Goal: Transaction & Acquisition: Purchase product/service

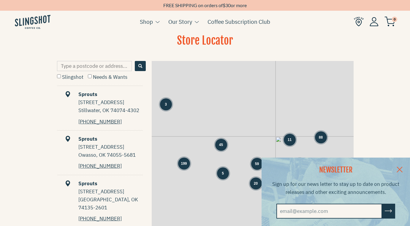
click at [397, 167] on link at bounding box center [399, 168] width 21 height 23
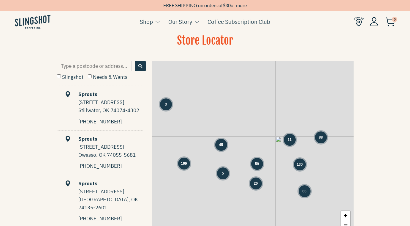
click at [101, 65] on input "Type a postcode or address..." at bounding box center [94, 66] width 75 height 10
type input "27703"
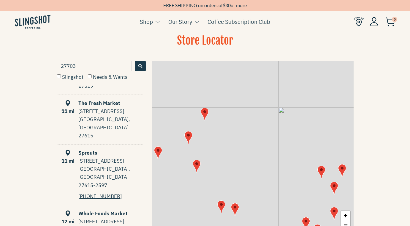
scroll to position [308, 0]
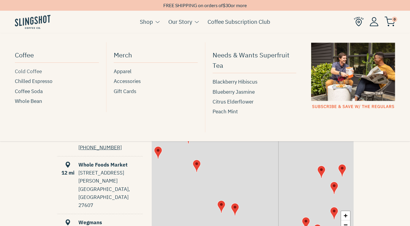
click at [30, 70] on span "Cold Coffee" at bounding box center [28, 71] width 27 height 8
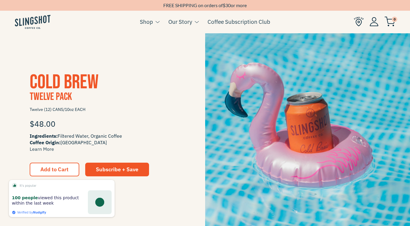
scroll to position [528, 0]
